Goal: Navigation & Orientation: Find specific page/section

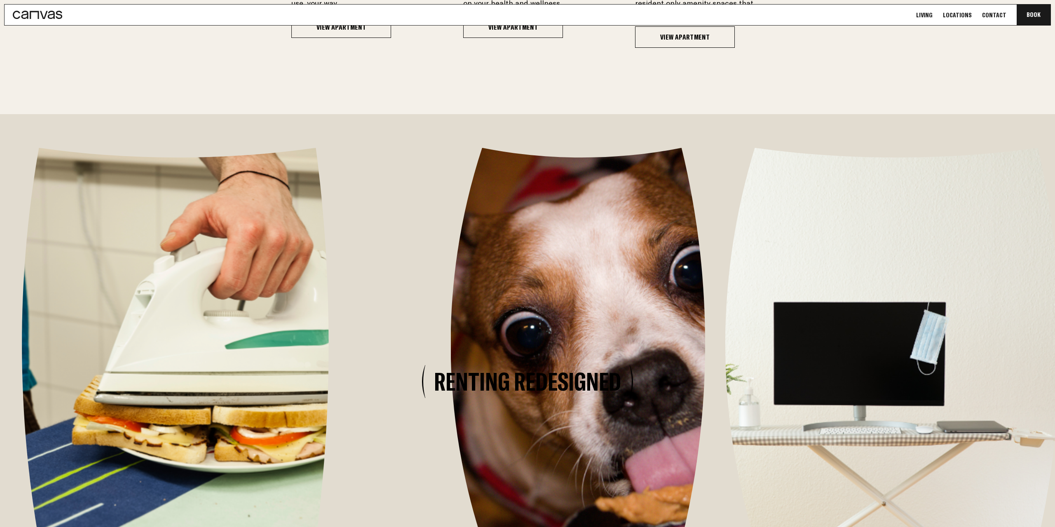
scroll to position [1219, 0]
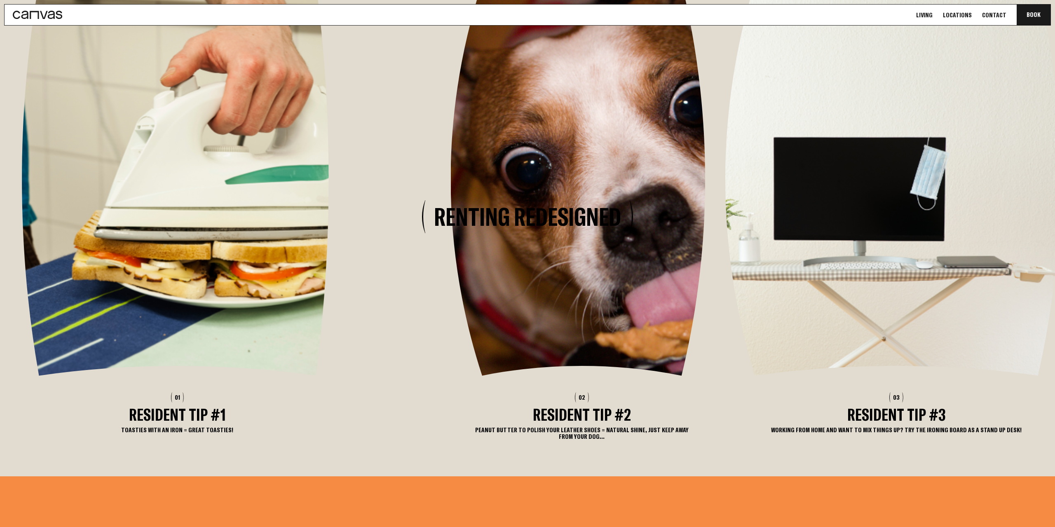
click at [648, 273] on div "01 Resident Tip #1 Toasties with an iron = great toasties! 02 Resident Tip #2 P…" at bounding box center [533, 216] width 1067 height 467
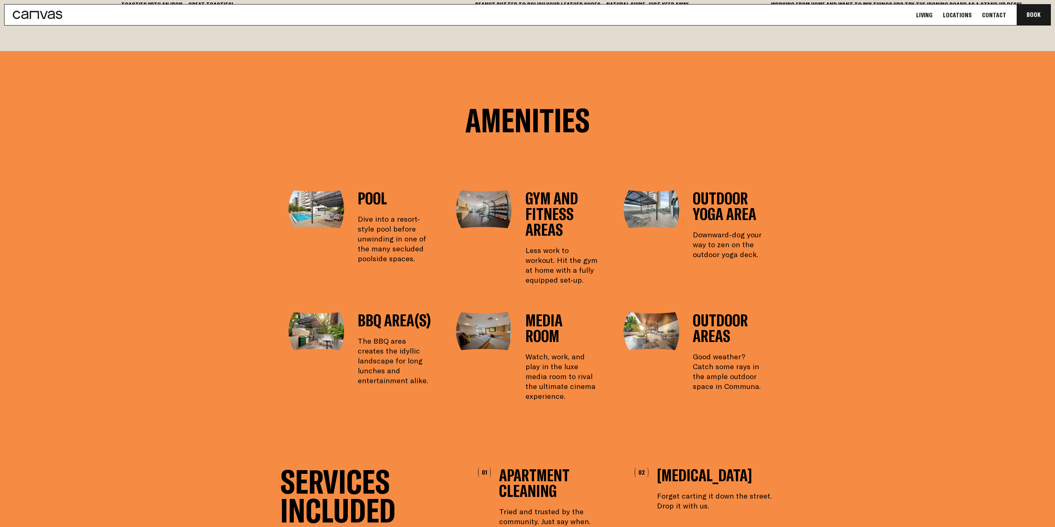
scroll to position [1639, 0]
click at [832, 331] on section "Amenities Pool Dive into a resort-style pool before unwinding in one of the man…" at bounding box center [527, 259] width 1055 height 416
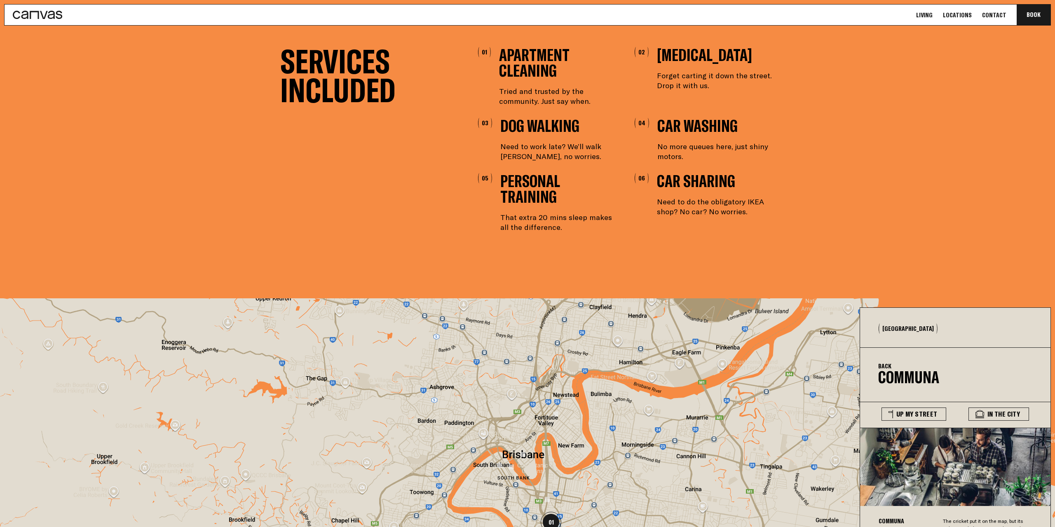
scroll to position [2059, 0]
click at [847, 168] on section "Services Included 01 Apartment Cleaning Tried and trusted by the community. Jus…" at bounding box center [527, 172] width 1055 height 251
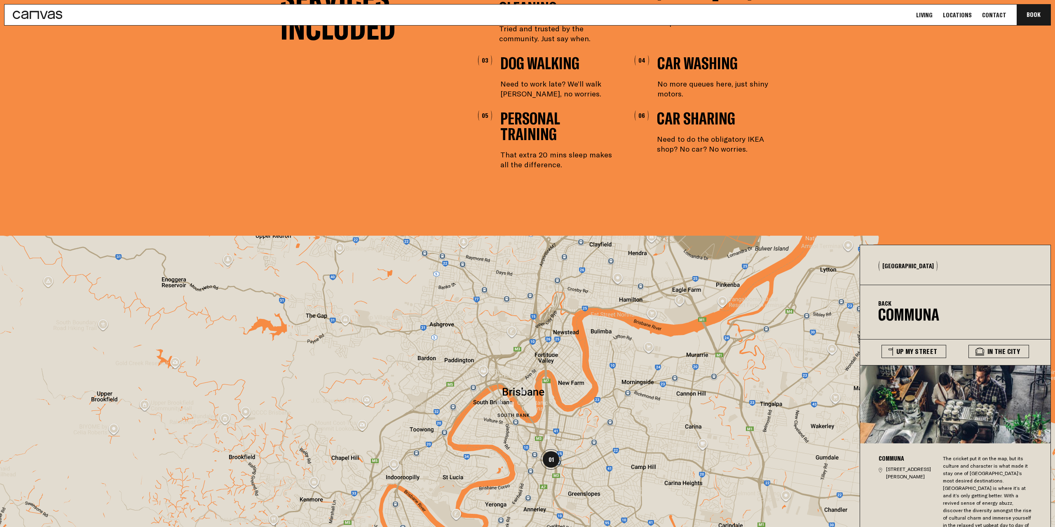
scroll to position [0, 0]
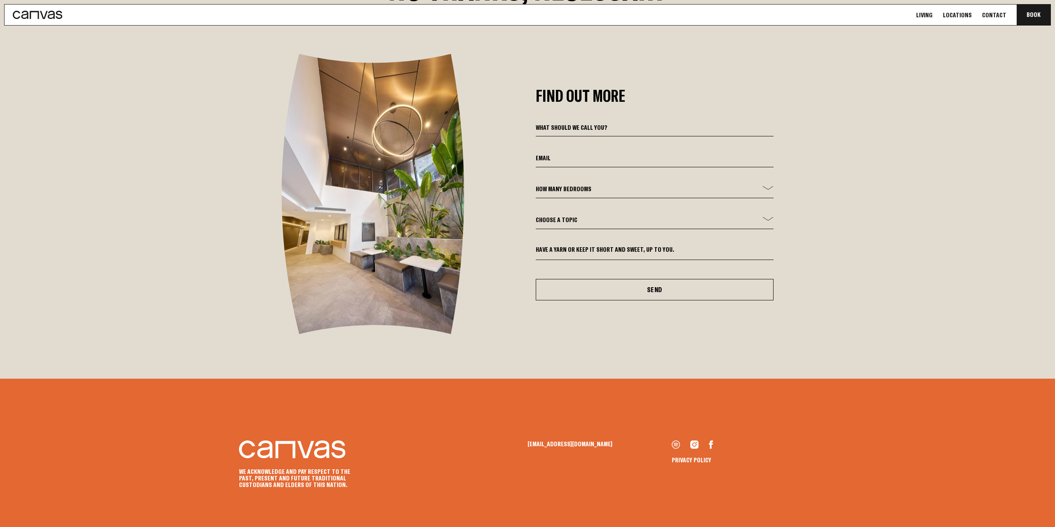
click at [57, 0] on nav "Living Locations Contact Book Communa Book" at bounding box center [527, 15] width 1055 height 30
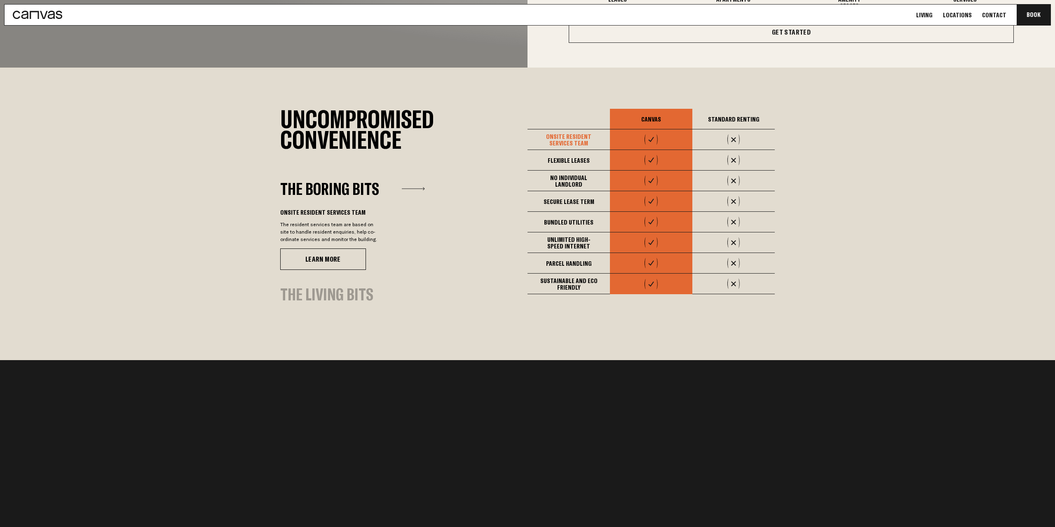
scroll to position [672, 0]
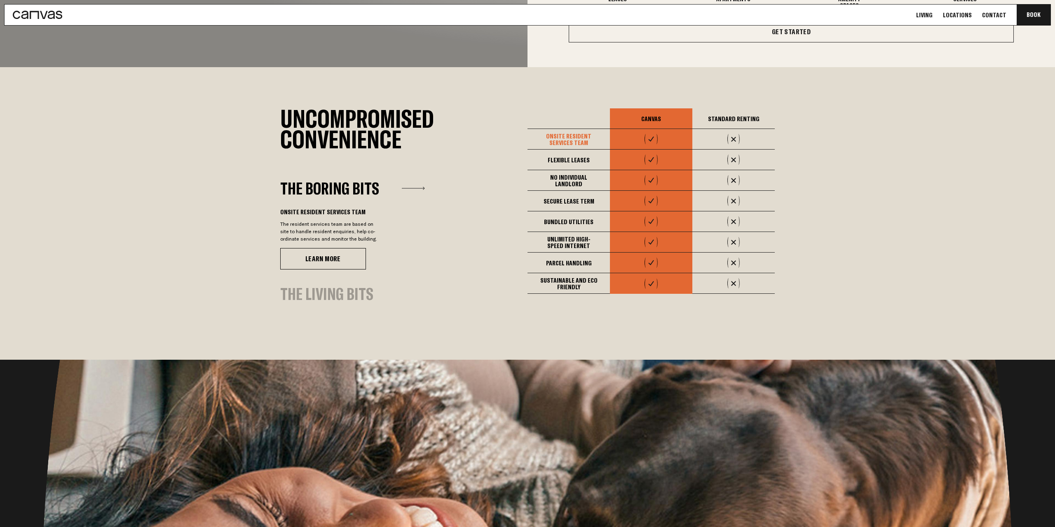
click at [820, 204] on section "Uncompromised Convenience The Boring Bits The Living Bits The Boring Bits Onsit…" at bounding box center [527, 213] width 1055 height 292
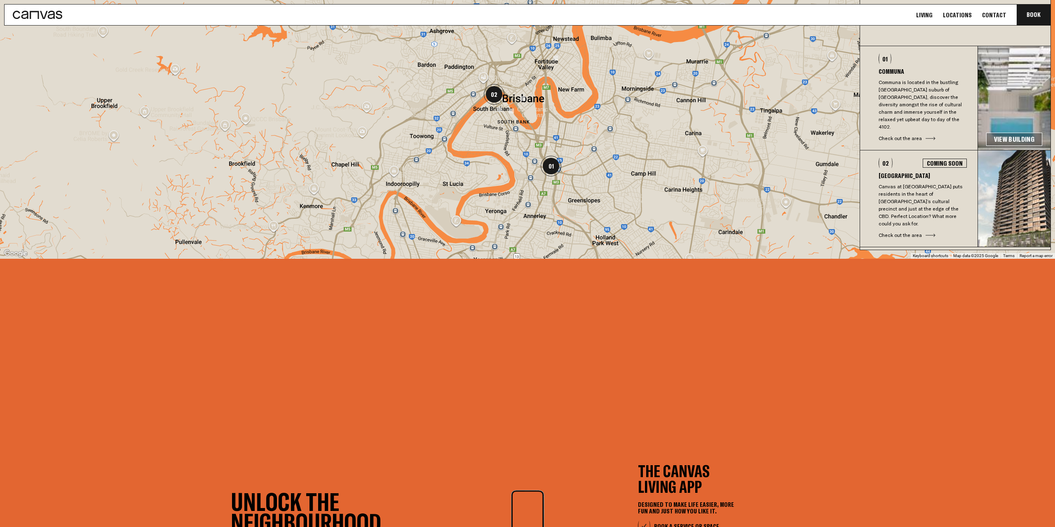
scroll to position [0, 0]
click at [495, 91] on img "02" at bounding box center [494, 94] width 21 height 21
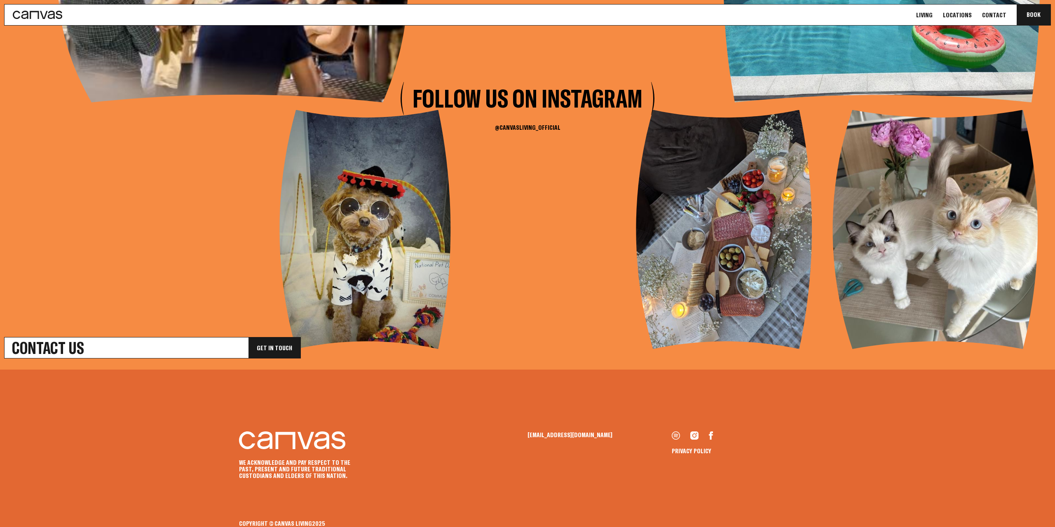
click at [965, 14] on link "Locations" at bounding box center [957, 15] width 34 height 9
